Goal: Transaction & Acquisition: Purchase product/service

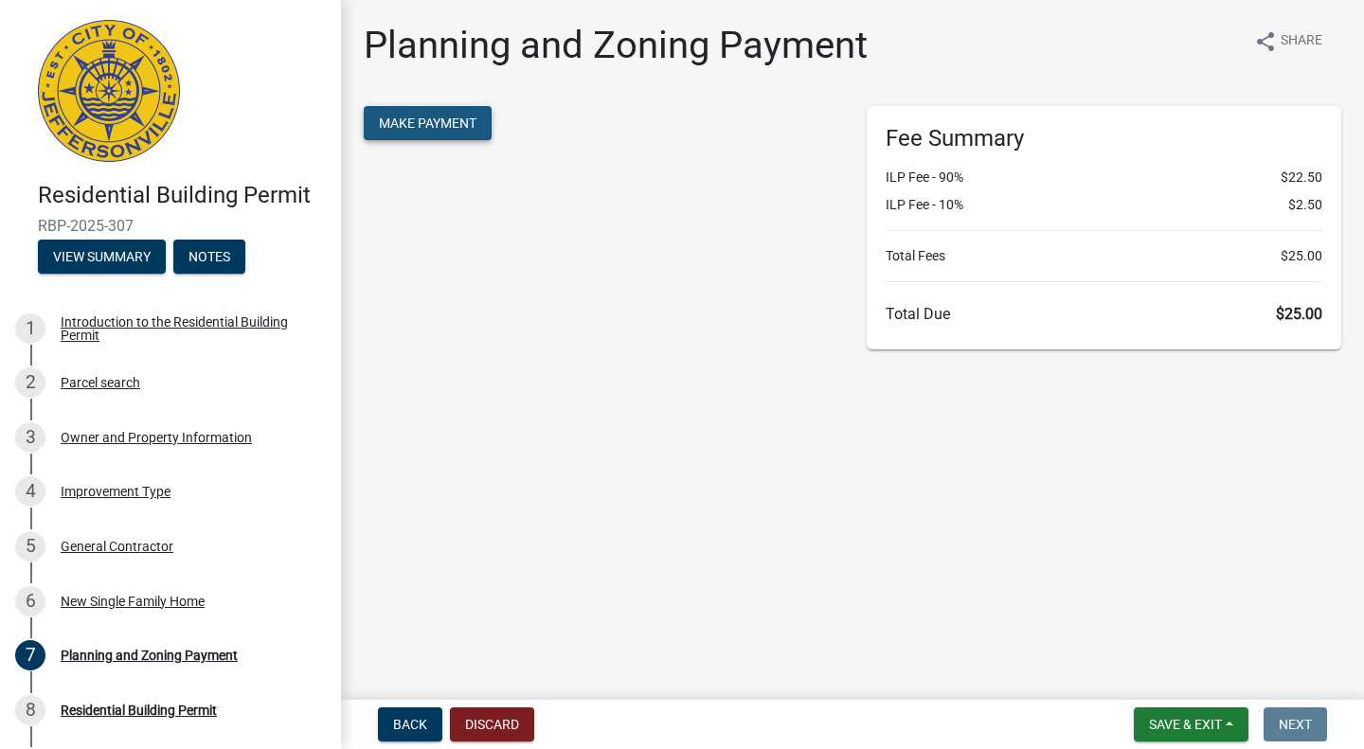
click at [424, 125] on span "Make Payment" at bounding box center [428, 123] width 98 height 15
click at [387, 112] on button "Make Payment" at bounding box center [428, 123] width 128 height 34
click at [397, 132] on button "Make Payment" at bounding box center [428, 123] width 128 height 34
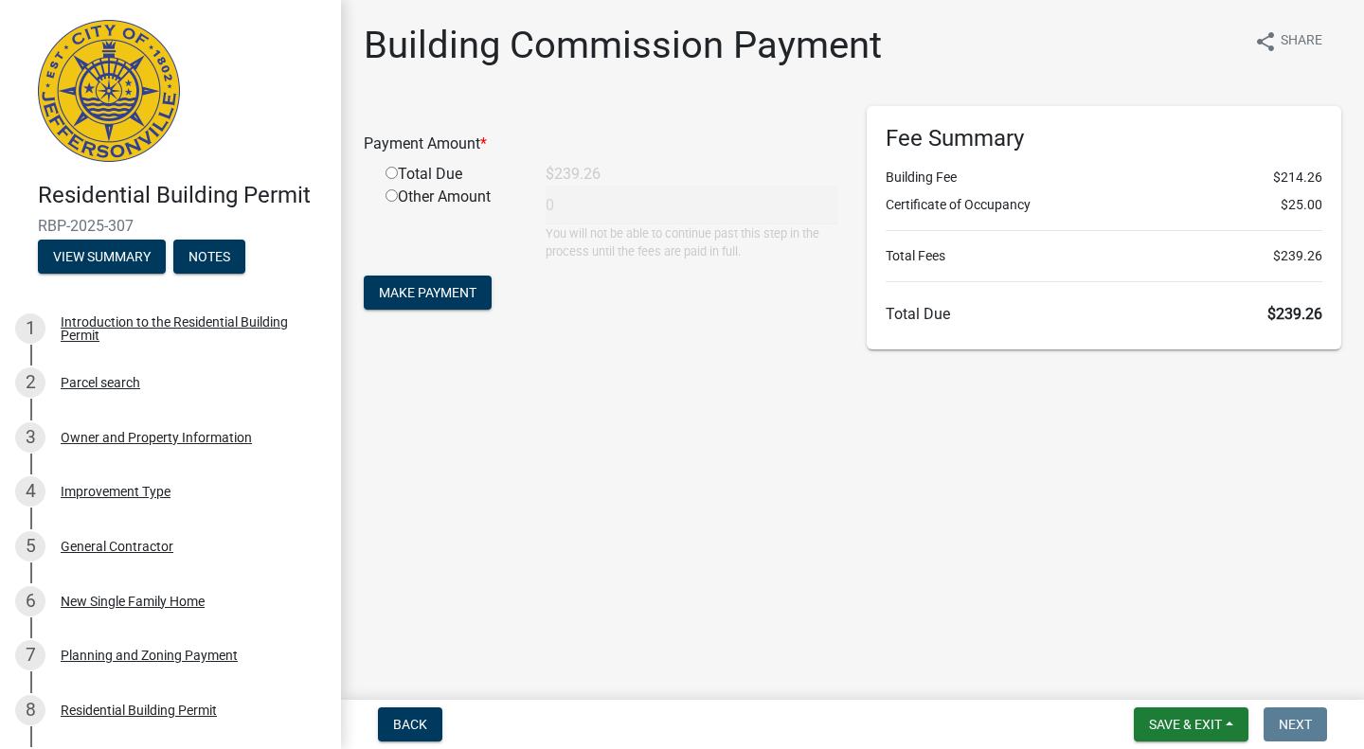
click at [392, 172] on input "radio" at bounding box center [392, 173] width 12 height 12
radio input "true"
type input "239.26"
click at [464, 305] on button "Make Payment" at bounding box center [428, 293] width 128 height 34
click at [392, 172] on input "radio" at bounding box center [392, 173] width 12 height 12
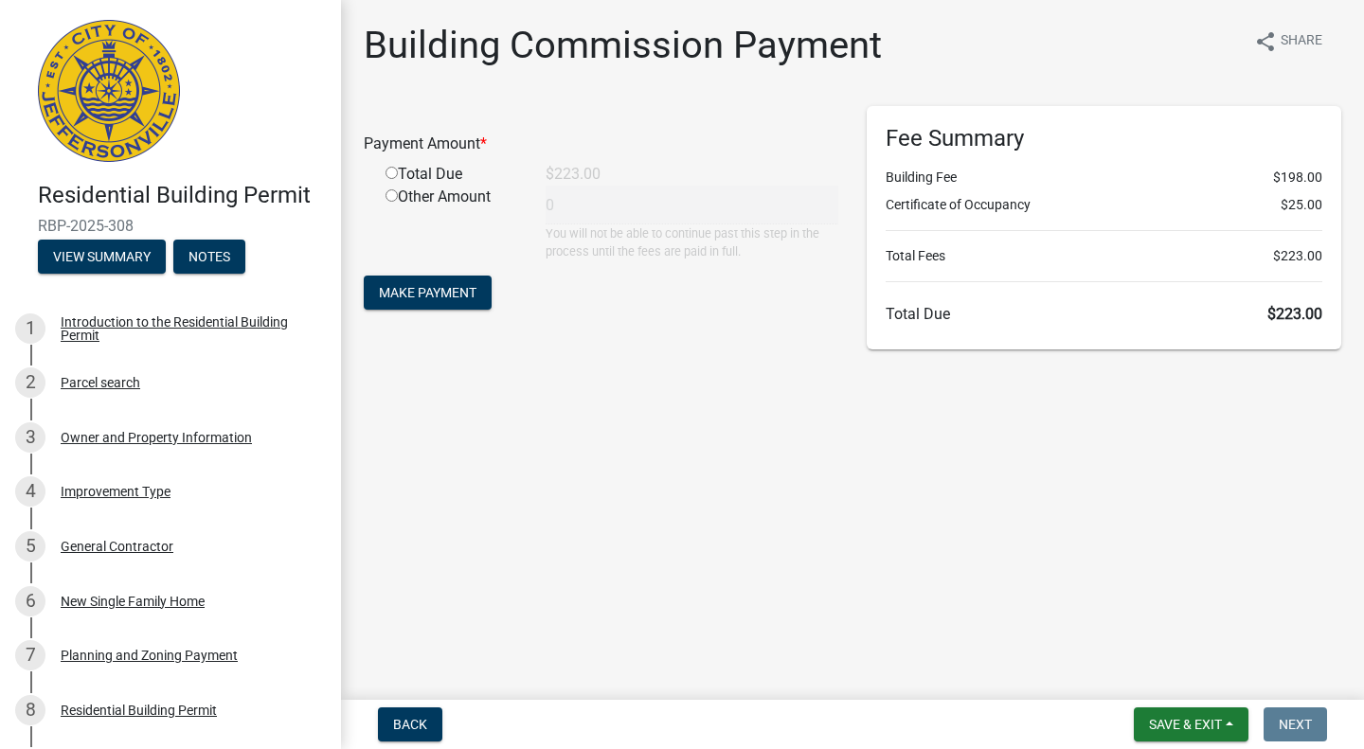
radio input "true"
type input "223"
click at [439, 300] on span "Make Payment" at bounding box center [428, 292] width 98 height 15
